Goal: Check status

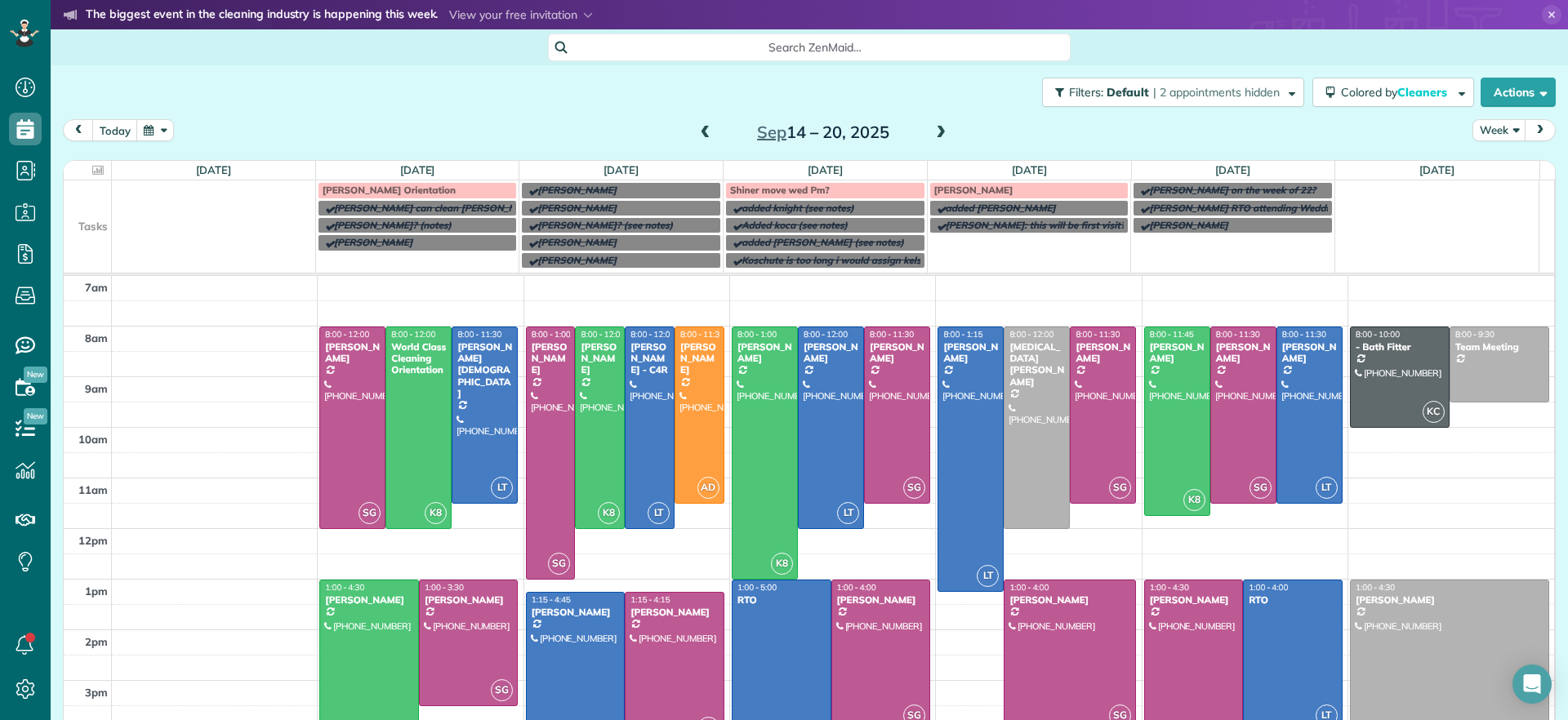
scroll to position [8, 8]
click at [919, 134] on div "[DATE] – [DATE]" at bounding box center [823, 132] width 261 height 26
click at [932, 136] on span at bounding box center [941, 133] width 18 height 15
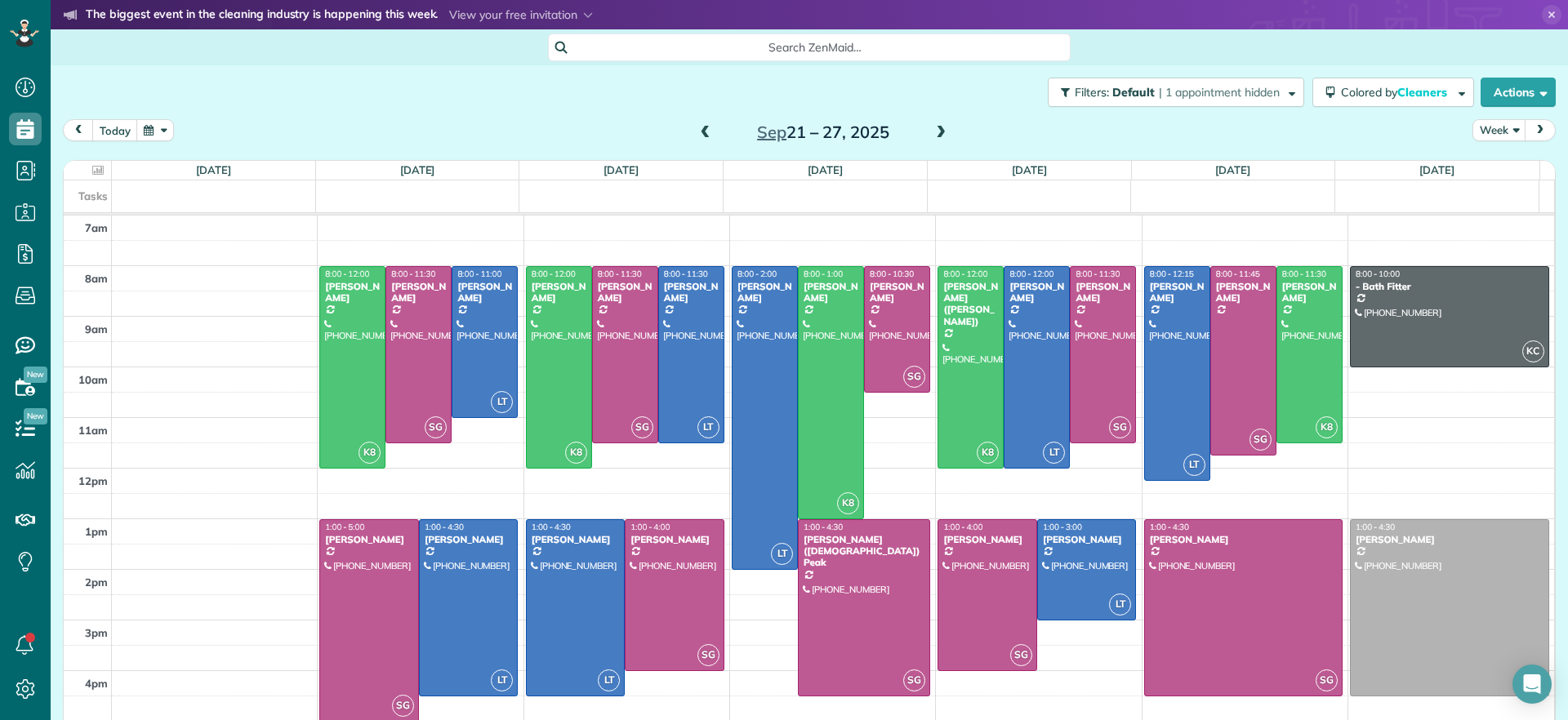
click at [709, 128] on div "[DATE] – [DATE]" at bounding box center [823, 132] width 261 height 26
click at [704, 129] on span at bounding box center [706, 133] width 18 height 15
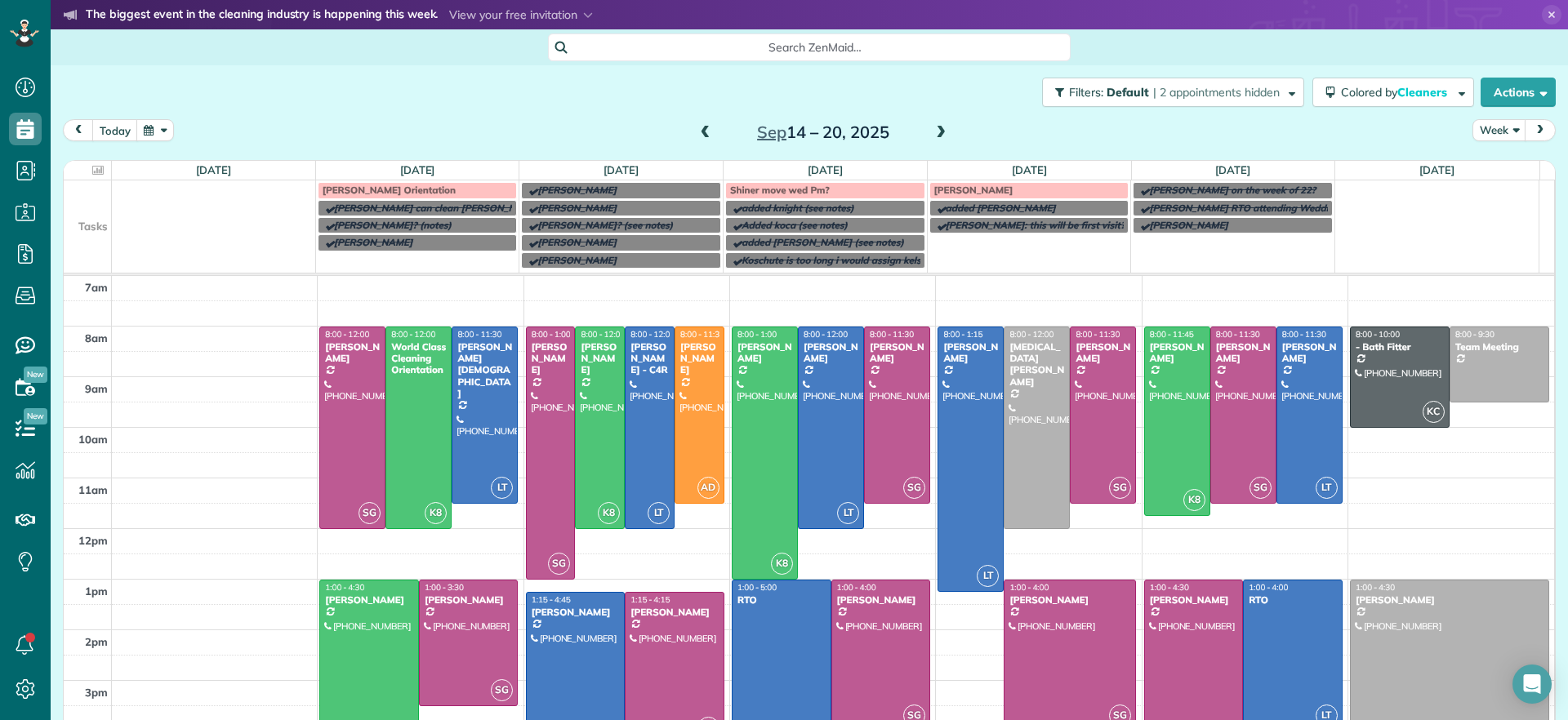
click at [697, 136] on span at bounding box center [706, 133] width 18 height 15
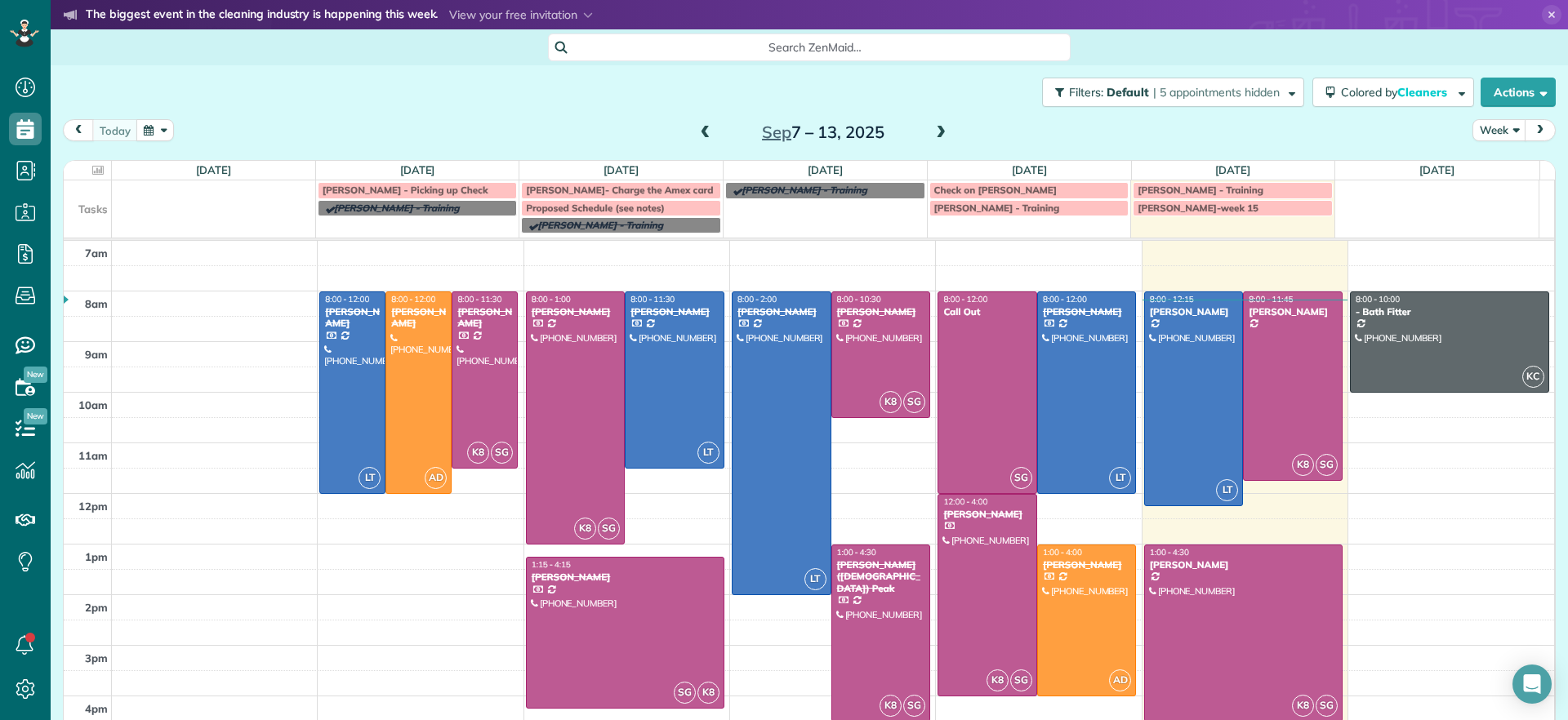
click at [924, 136] on div "[DATE] – [DATE]" at bounding box center [823, 132] width 261 height 26
click at [932, 136] on span at bounding box center [941, 133] width 18 height 15
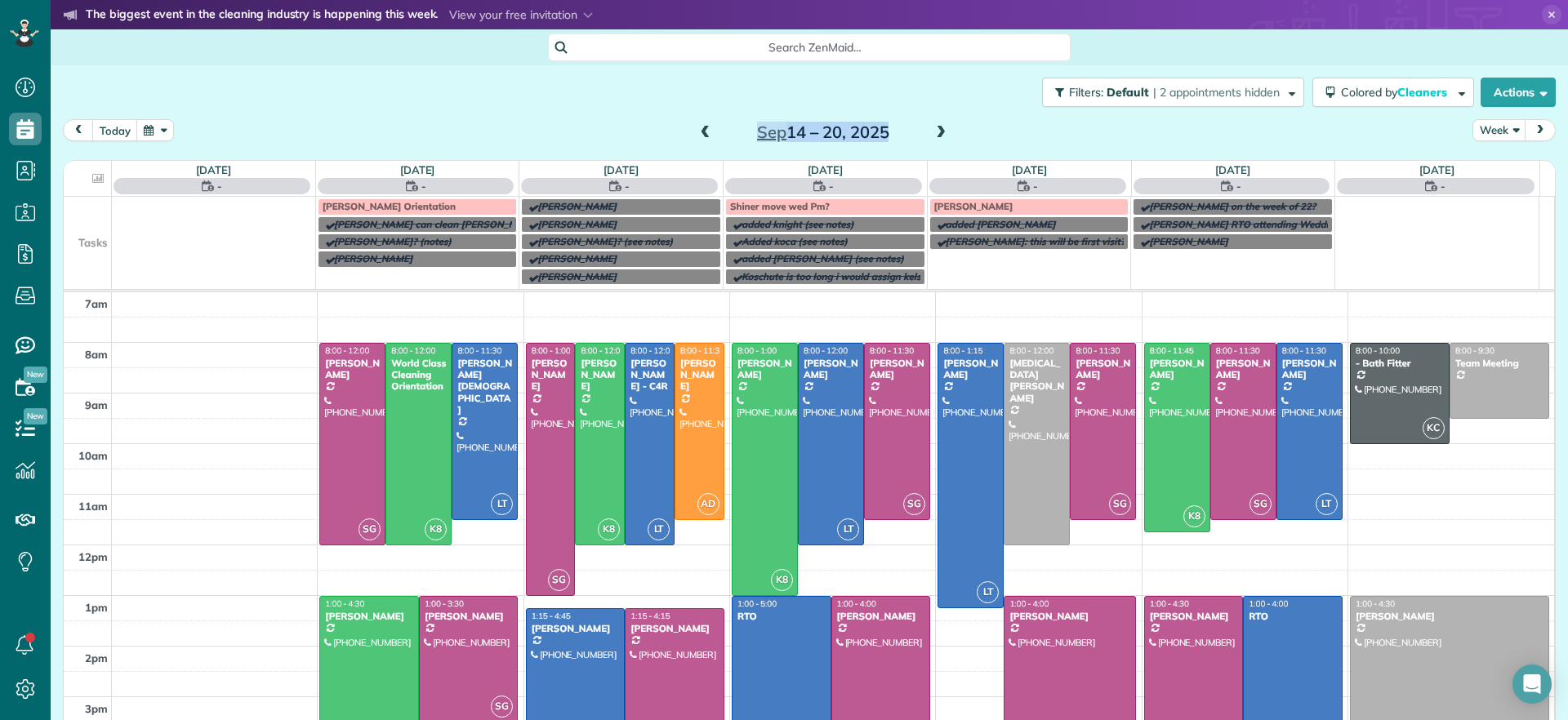
click at [932, 131] on span at bounding box center [941, 133] width 18 height 15
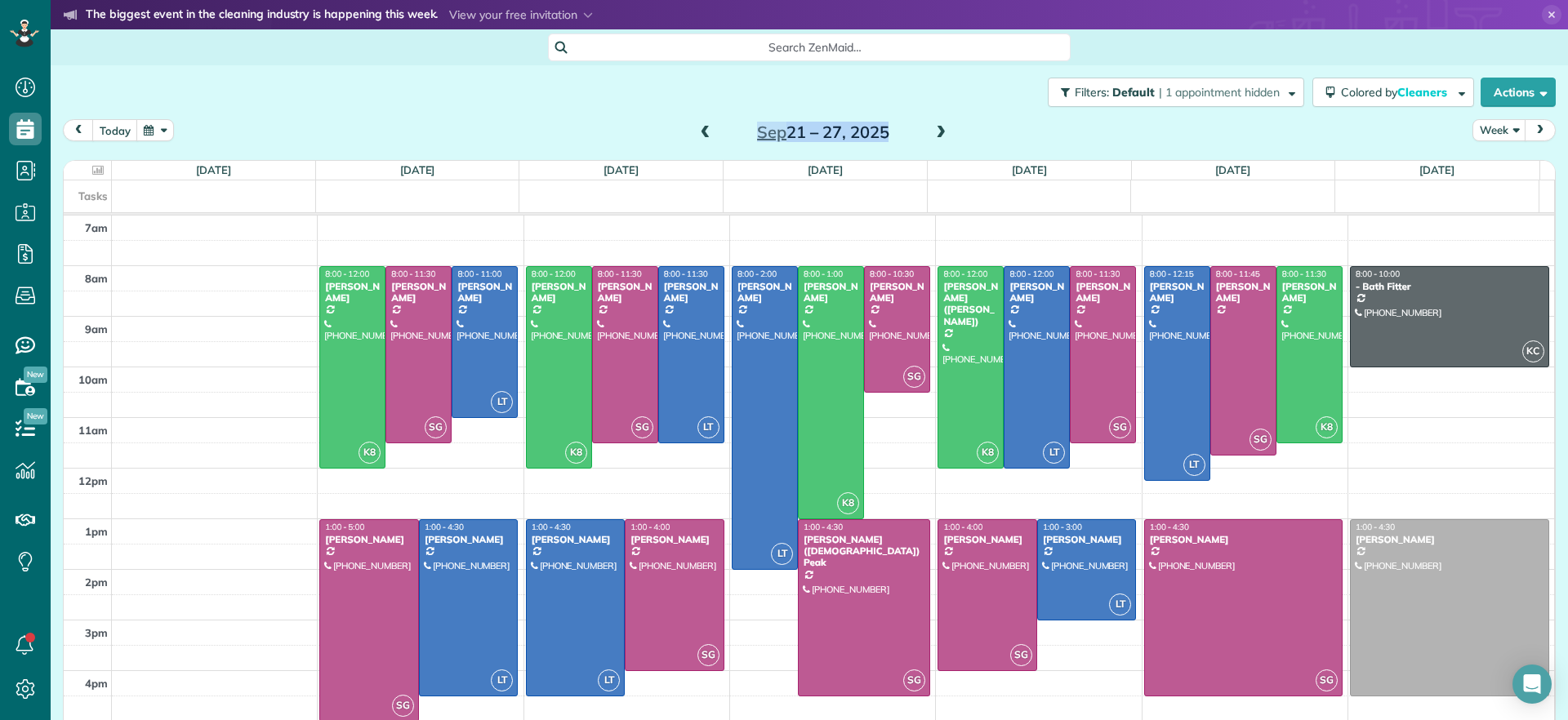
click at [932, 131] on span at bounding box center [941, 133] width 18 height 15
